Goal: Task Accomplishment & Management: Complete application form

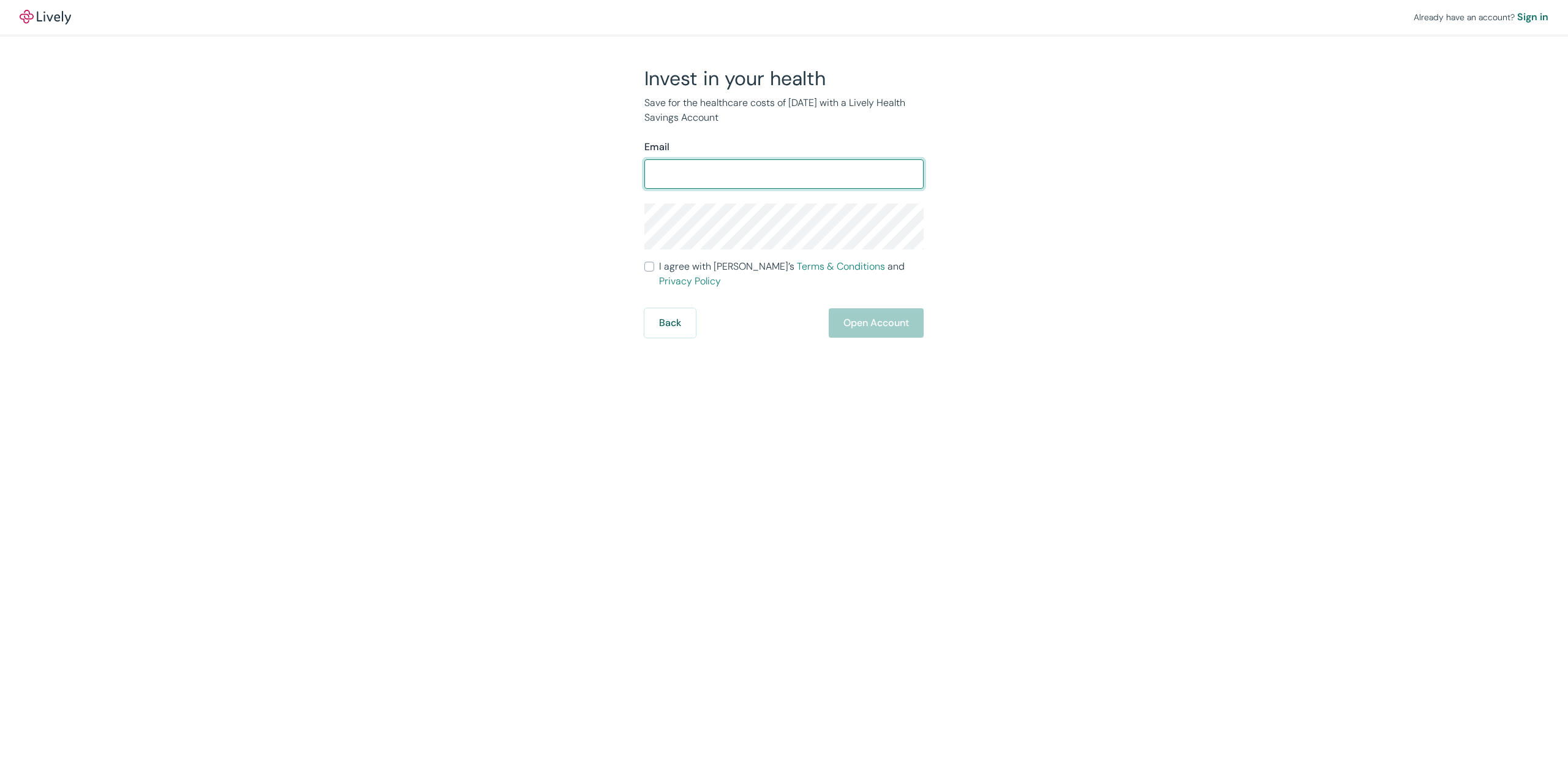
click at [747, 179] on input "Email" at bounding box center [784, 174] width 279 height 25
click at [580, 165] on div "Invest in your health Save for the healthcare costs of [DATE] with a Lively Hea…" at bounding box center [777, 201] width 588 height 271
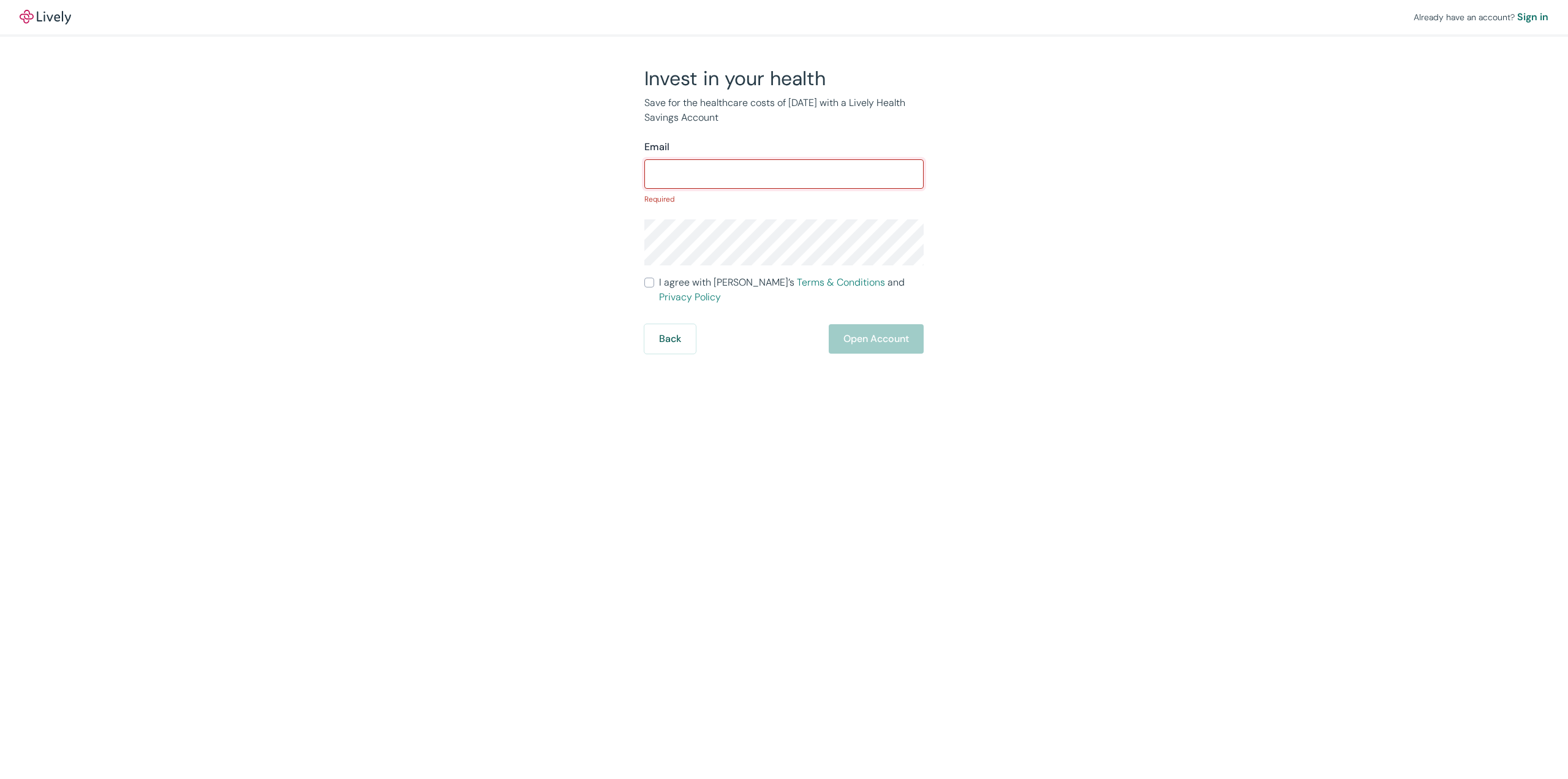
click at [661, 169] on input "Email" at bounding box center [784, 174] width 279 height 25
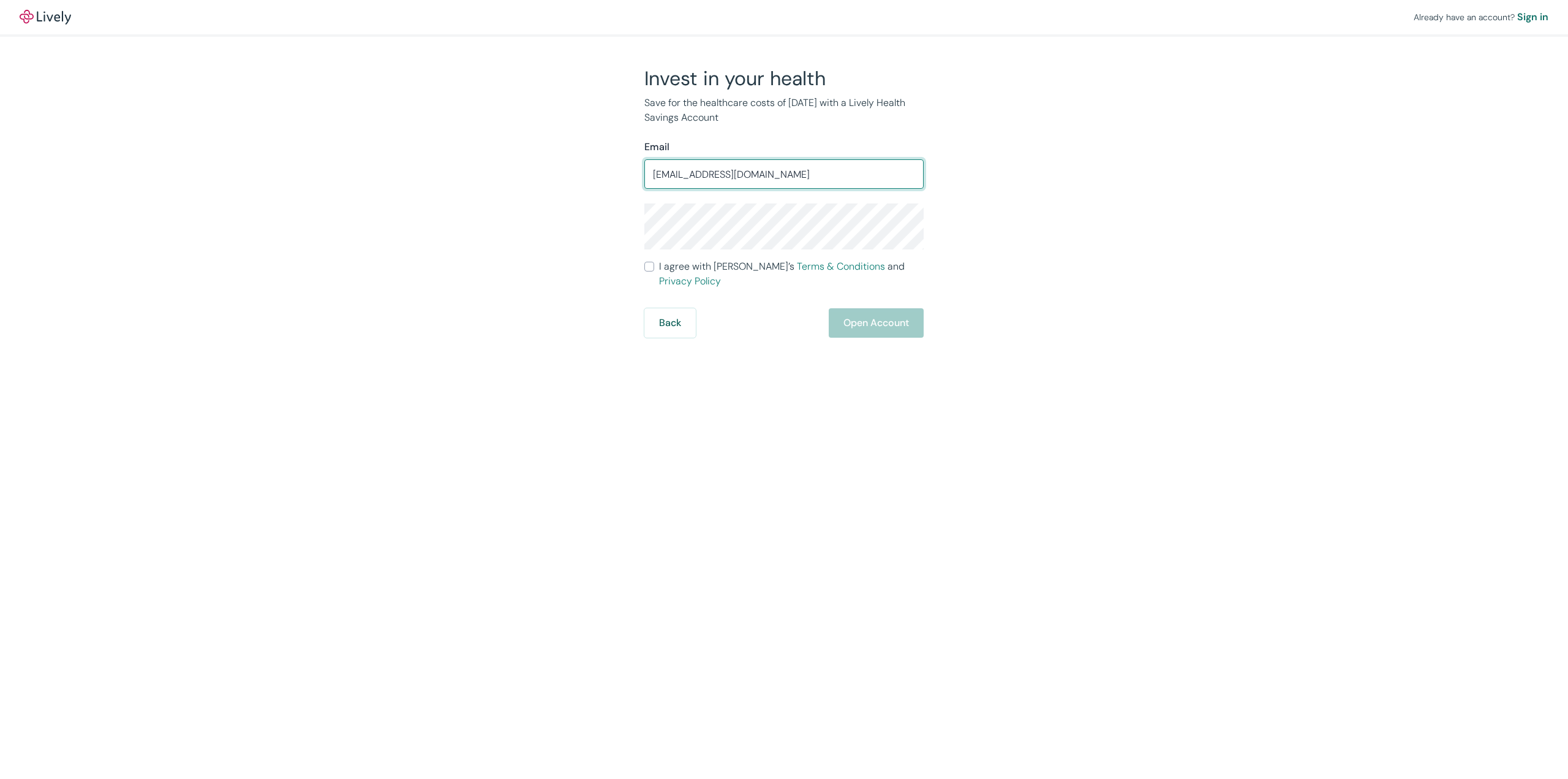
click at [729, 175] on input "[EMAIL_ADDRESS][DOMAIN_NAME]" at bounding box center [784, 174] width 279 height 25
type input "[EMAIL_ADDRESS][DOMAIN_NAME]"
click at [603, 214] on div "Invest in your health Save for the healthcare costs of [DATE] with a Lively Hea…" at bounding box center [777, 201] width 588 height 271
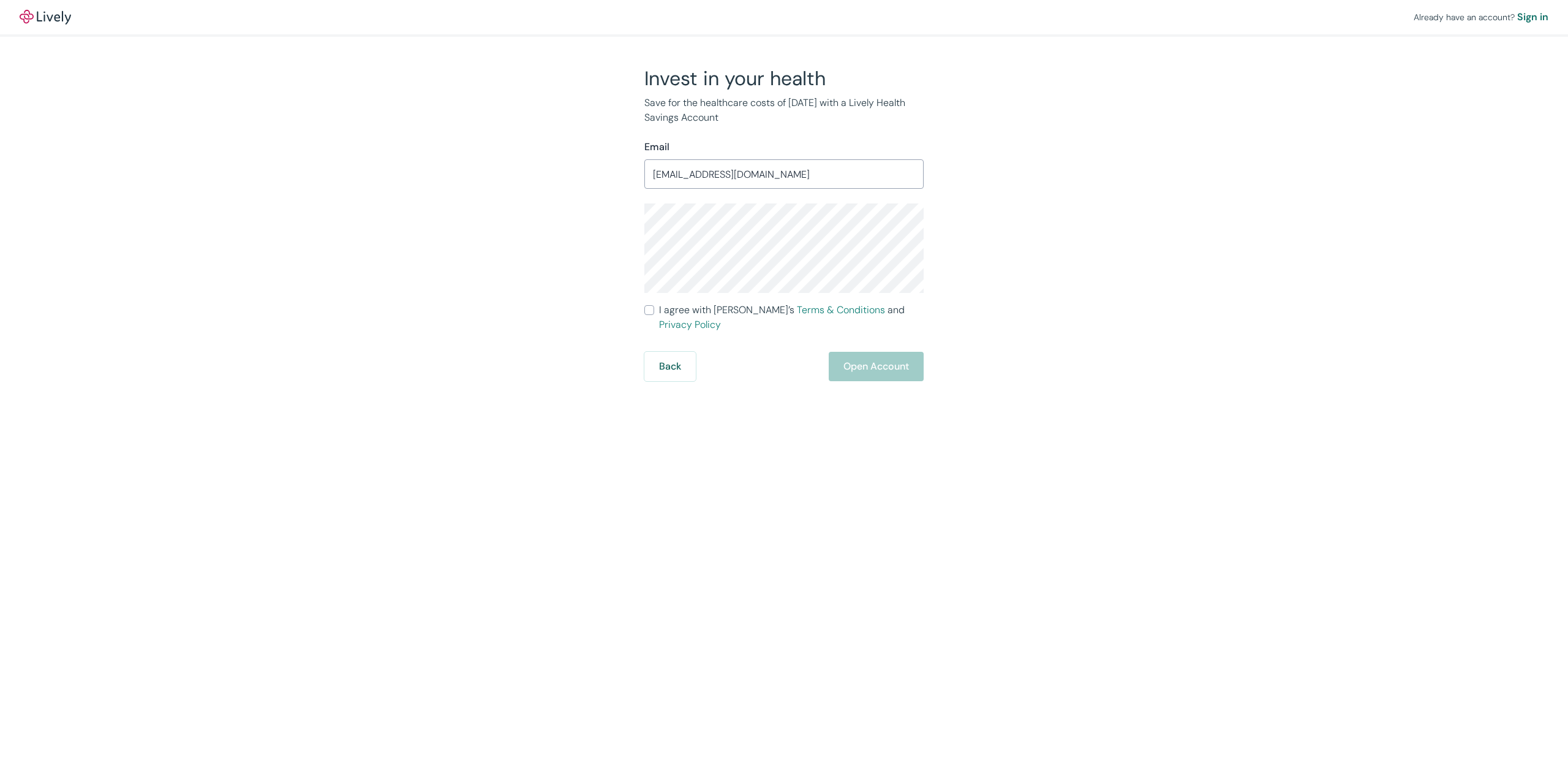
click at [709, 313] on span "I agree with Lively’s Terms & Conditions and Privacy Policy" at bounding box center [791, 317] width 264 height 29
click at [654, 313] on input "I agree with Lively’s Terms & Conditions and Privacy Policy" at bounding box center [649, 310] width 10 height 10
checkbox input "true"
click at [889, 359] on button "Open Account" at bounding box center [876, 366] width 95 height 29
